Goal: Transaction & Acquisition: Obtain resource

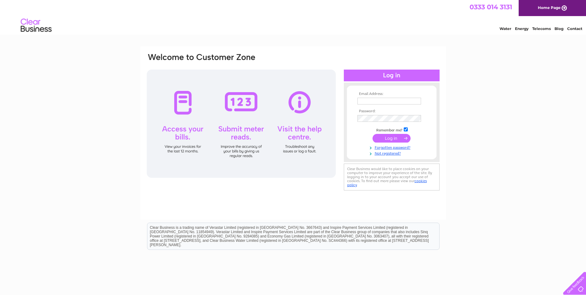
click at [394, 102] on input "text" at bounding box center [390, 101] width 64 height 7
type input "laura@mg-supplies.com"
click at [390, 139] on input "submit" at bounding box center [392, 138] width 38 height 9
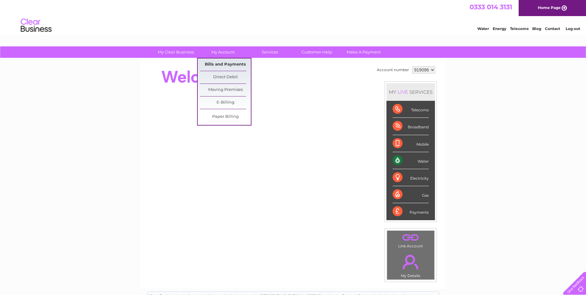
click at [224, 63] on link "Bills and Payments" at bounding box center [225, 64] width 51 height 12
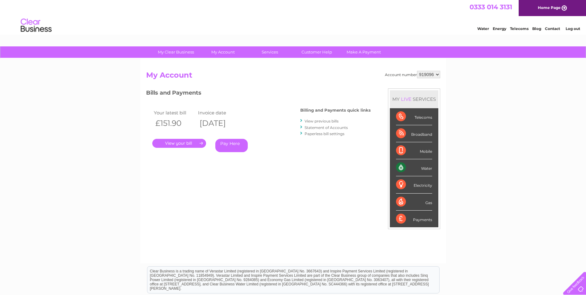
click at [172, 144] on link "." at bounding box center [179, 143] width 54 height 9
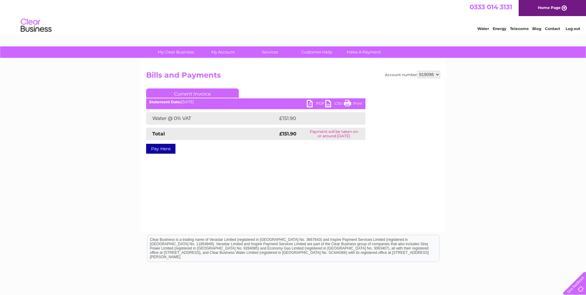
click at [316, 103] on link "PDF" at bounding box center [316, 104] width 19 height 9
click at [572, 28] on link "Log out" at bounding box center [573, 28] width 15 height 5
